Goal: Transaction & Acquisition: Book appointment/travel/reservation

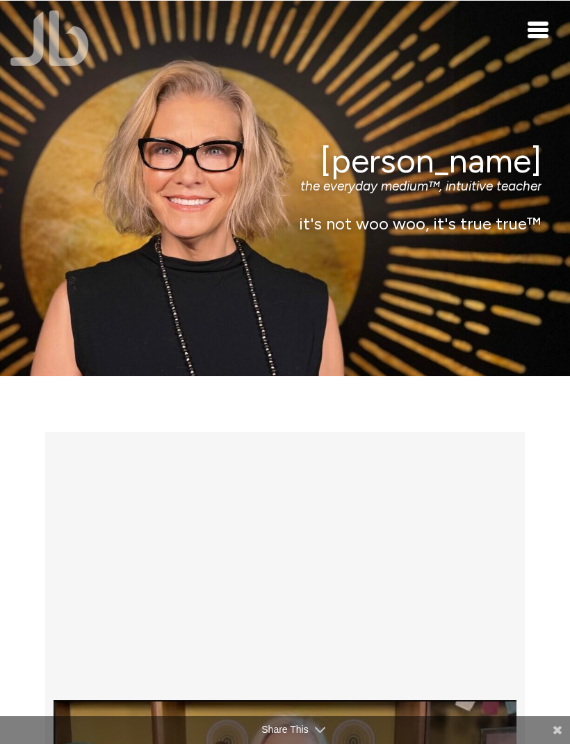
click at [542, 29] on span "Toggle navigation" at bounding box center [538, 30] width 21 height 4
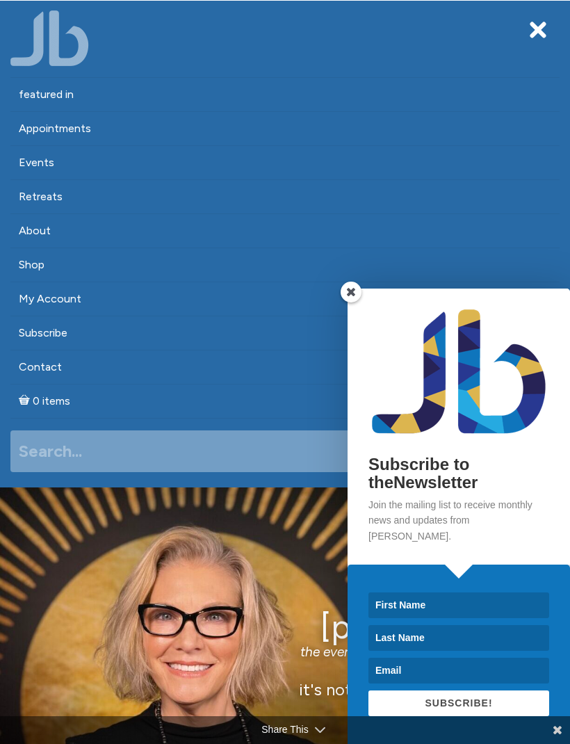
click at [42, 201] on link "Retreats" at bounding box center [284, 196] width 549 height 33
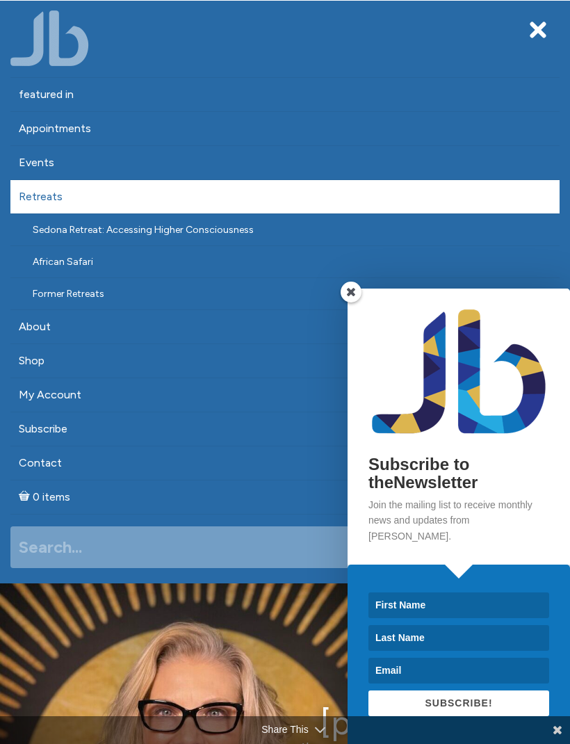
click at [23, 160] on link "Events" at bounding box center [284, 162] width 549 height 33
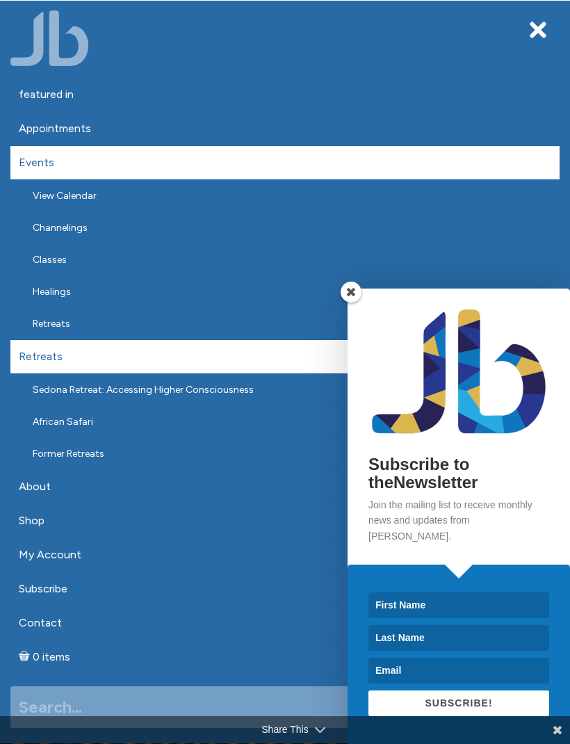
click at [21, 256] on link "Classes" at bounding box center [284, 259] width 549 height 31
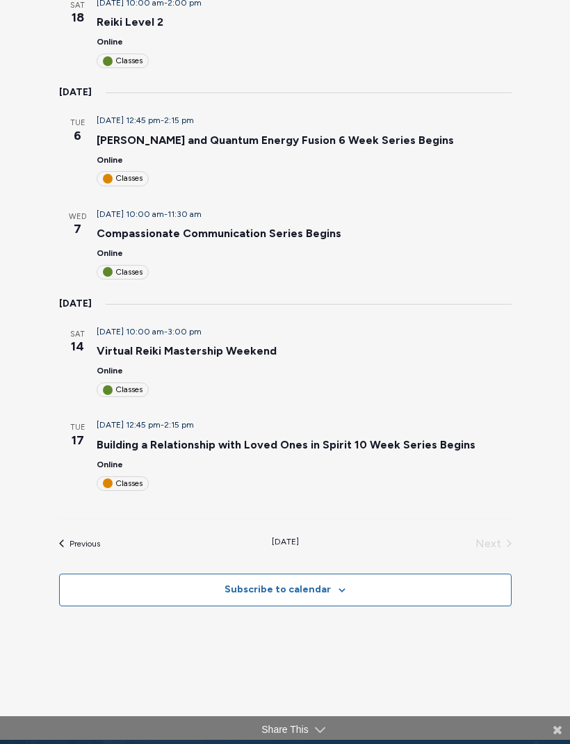
scroll to position [647, 0]
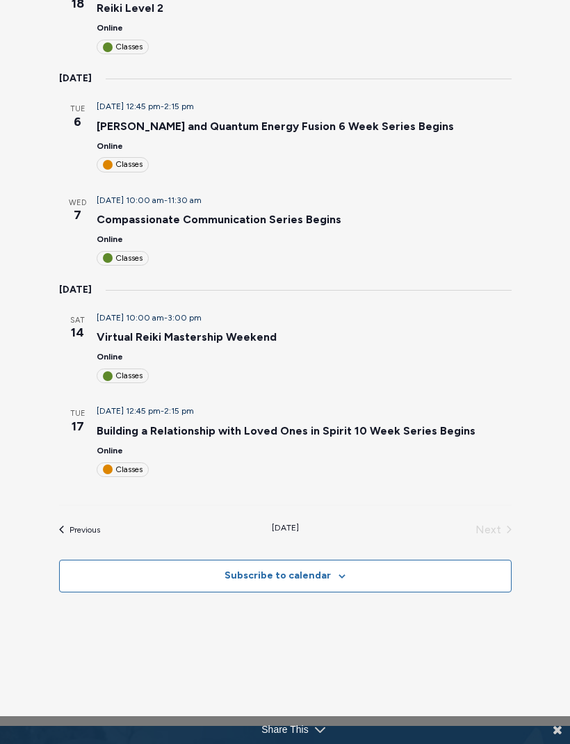
click at [207, 330] on link "Virtual Reiki Mastership Weekend" at bounding box center [187, 337] width 180 height 14
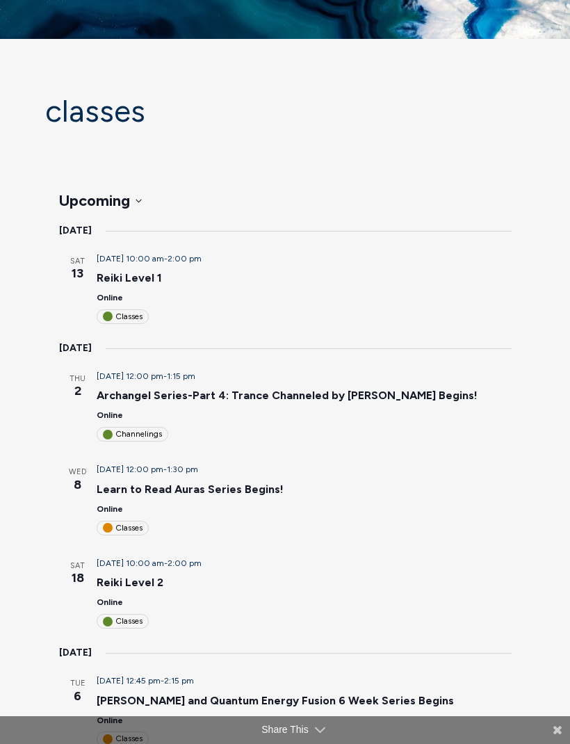
scroll to position [0, 0]
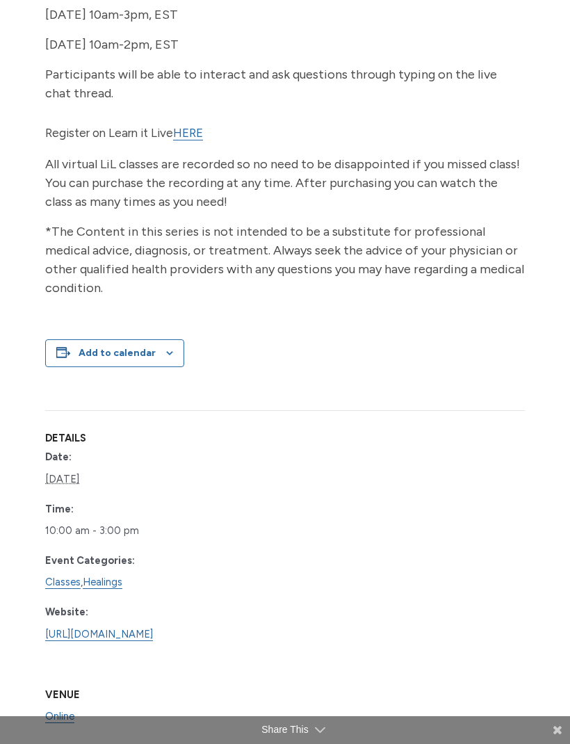
scroll to position [533, 0]
click at [143, 629] on link "https://www.learnitlive.com/Class/Reiki-Mastership-Weekend/26939" at bounding box center [99, 635] width 108 height 13
click at [192, 127] on link "HERE" at bounding box center [188, 134] width 30 height 15
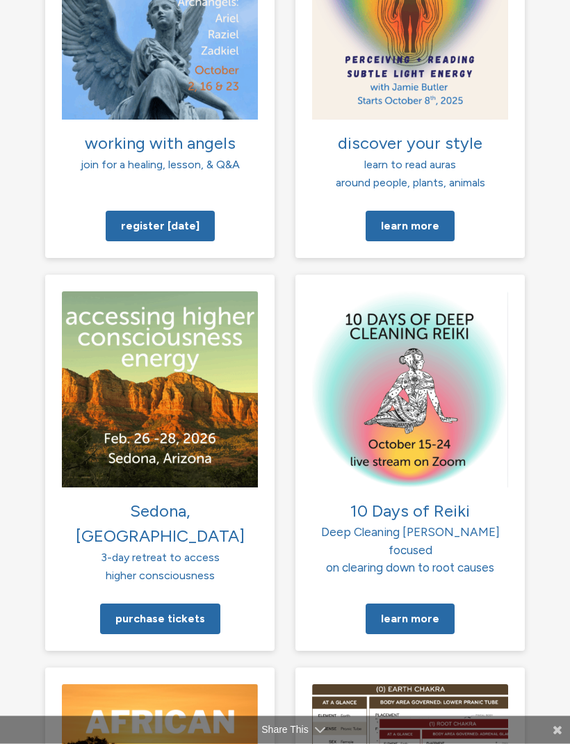
scroll to position [1646, 0]
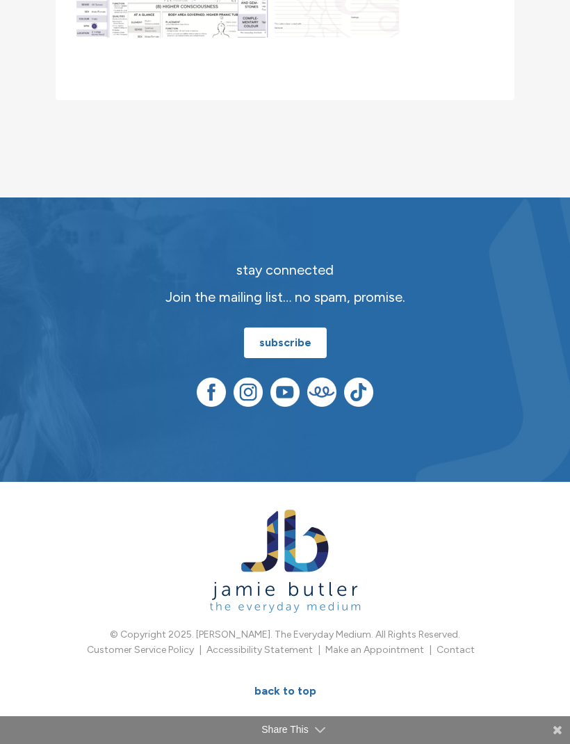
scroll to position [2018, 0]
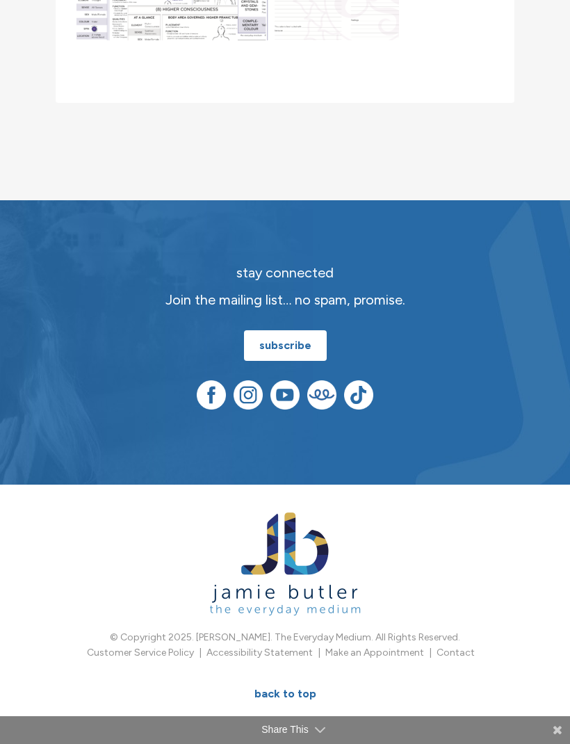
click at [380, 658] on link "Make an Appointment" at bounding box center [374, 653] width 99 height 12
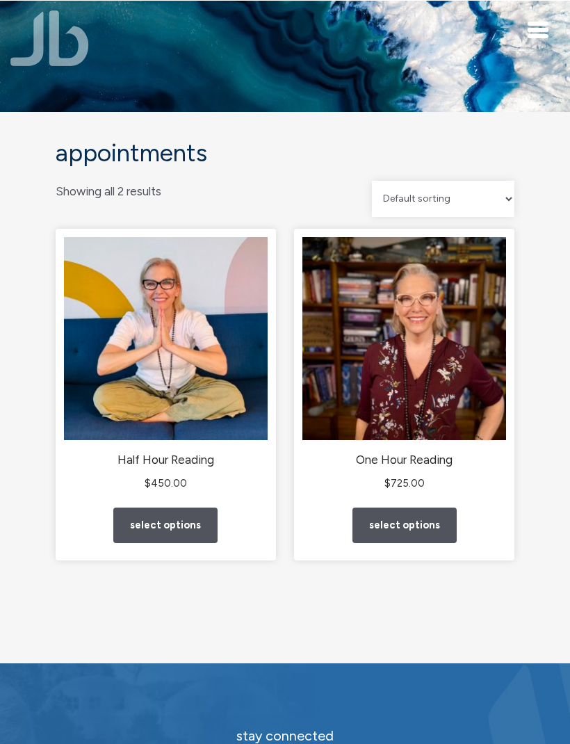
click at [419, 540] on link "Select options" at bounding box center [405, 525] width 104 height 35
